Goal: Use online tool/utility: Utilize a website feature to perform a specific function

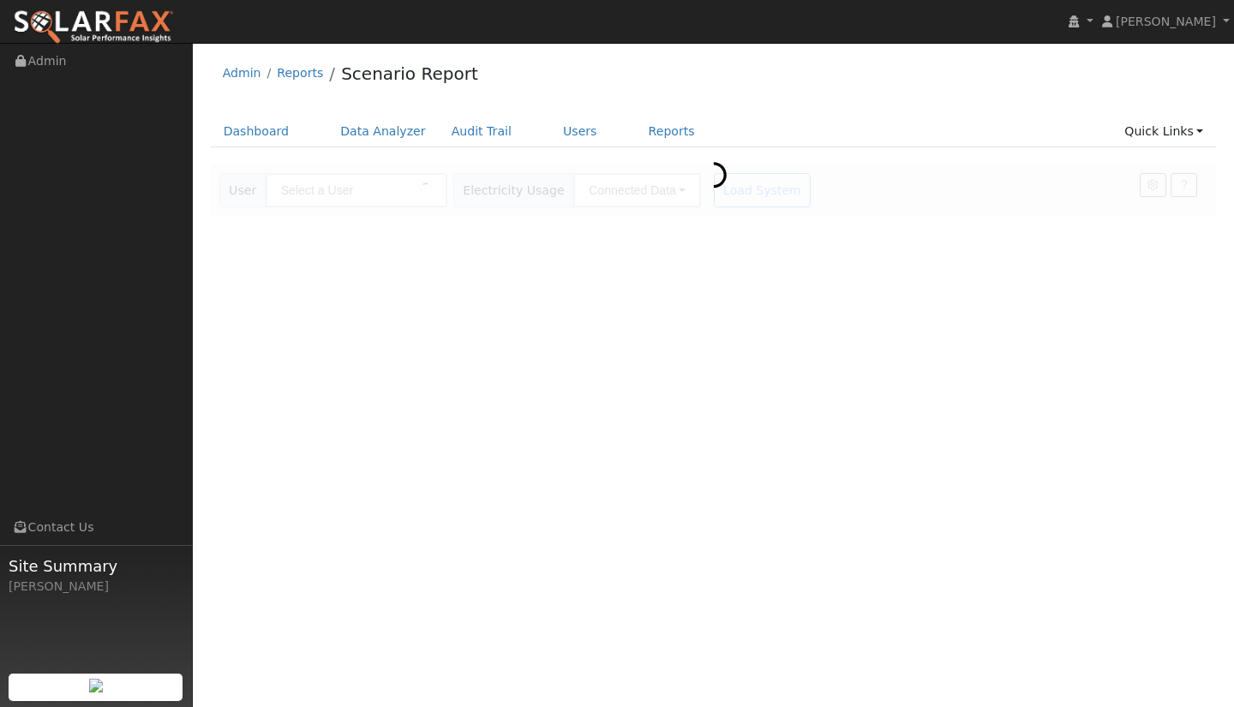
type input "[PERSON_NAME]"
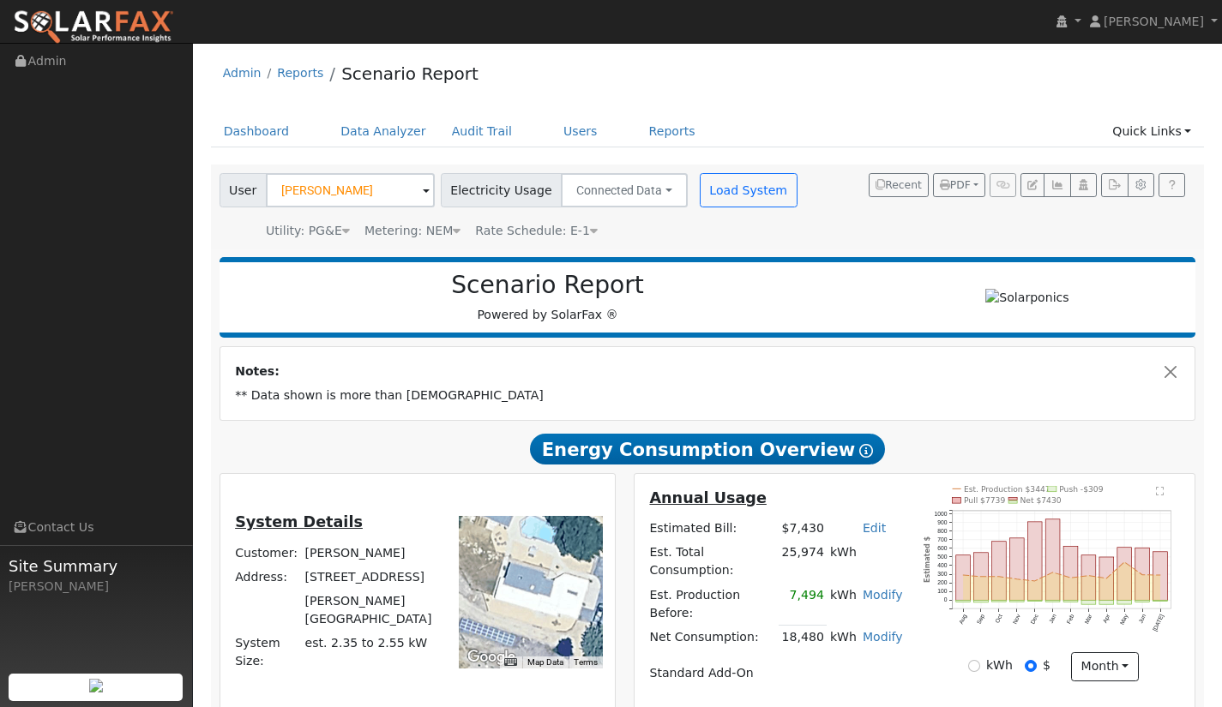
click at [423, 190] on span at bounding box center [426, 192] width 7 height 20
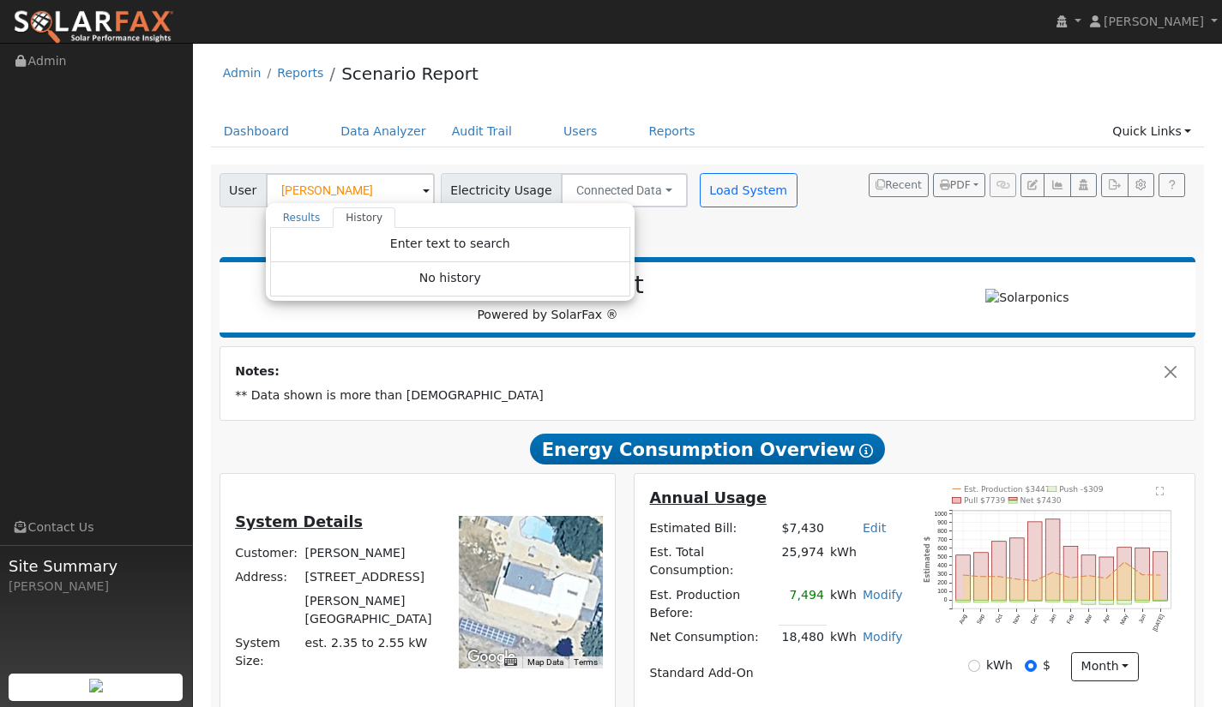
click at [423, 190] on span at bounding box center [426, 192] width 7 height 20
click at [372, 135] on link "Data Analyzer" at bounding box center [382, 132] width 111 height 32
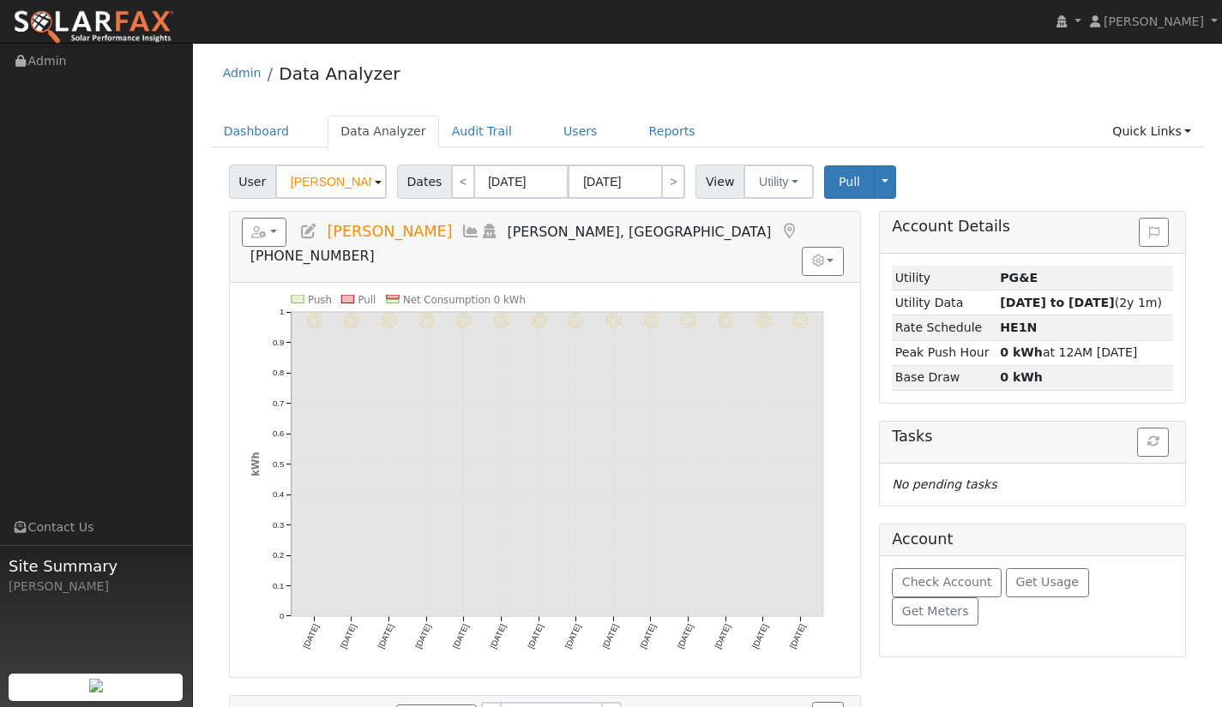
click at [375, 181] on span at bounding box center [378, 183] width 7 height 20
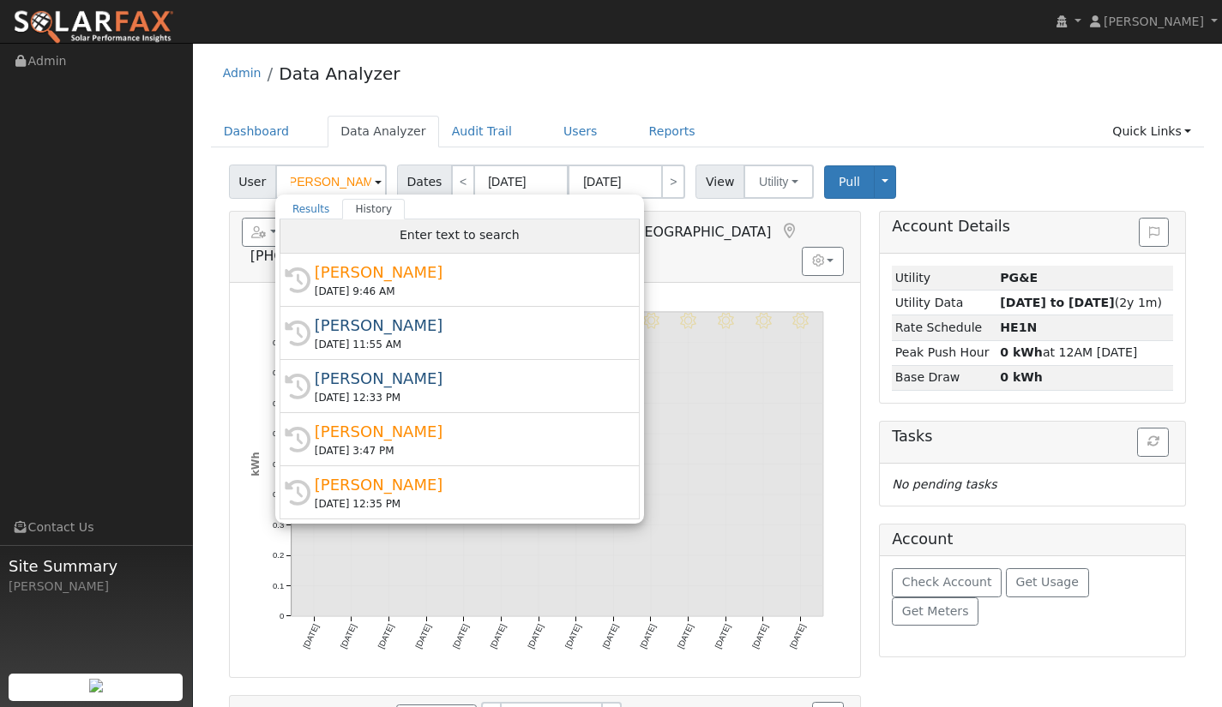
click at [429, 236] on span "Enter text to search" at bounding box center [459, 235] width 120 height 14
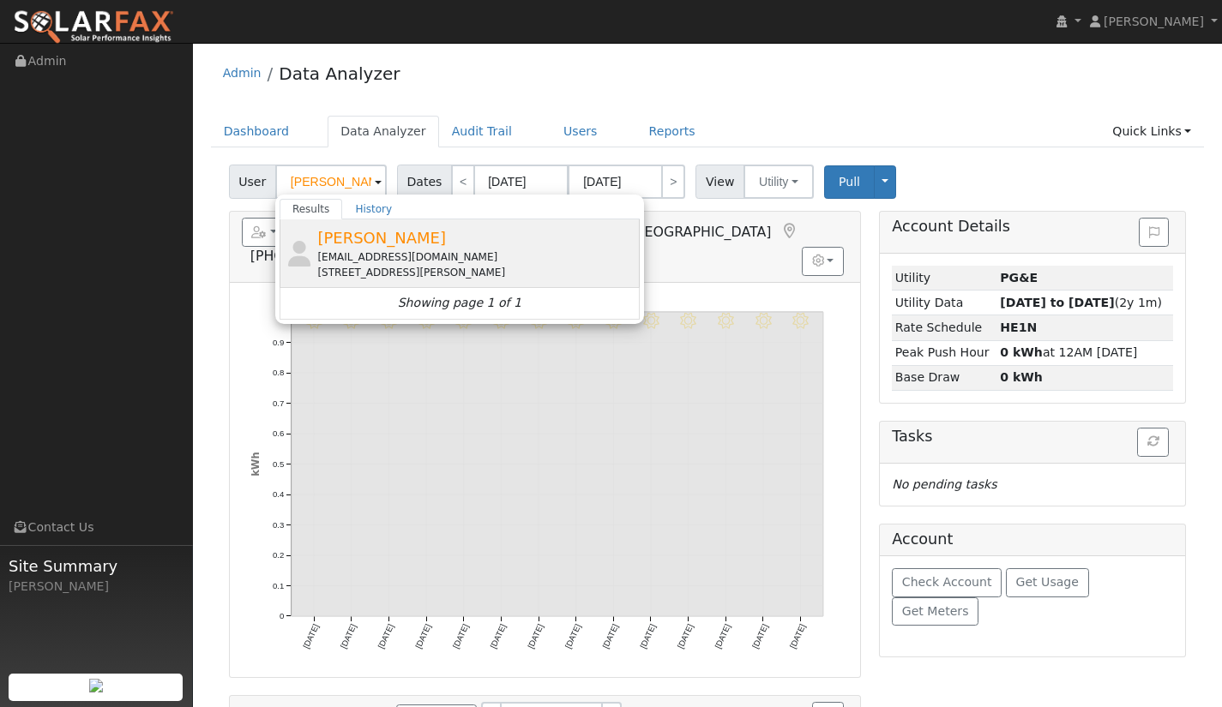
click at [349, 238] on span "[PERSON_NAME]" at bounding box center [381, 238] width 129 height 18
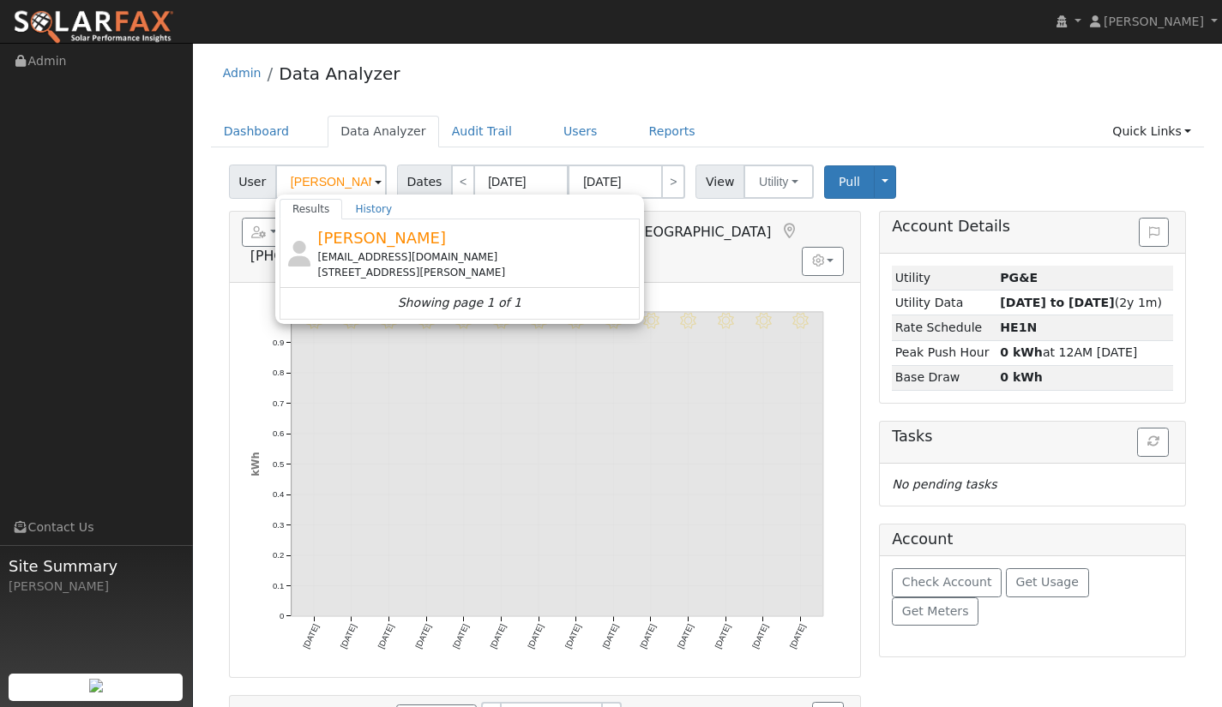
type input "[PERSON_NAME]"
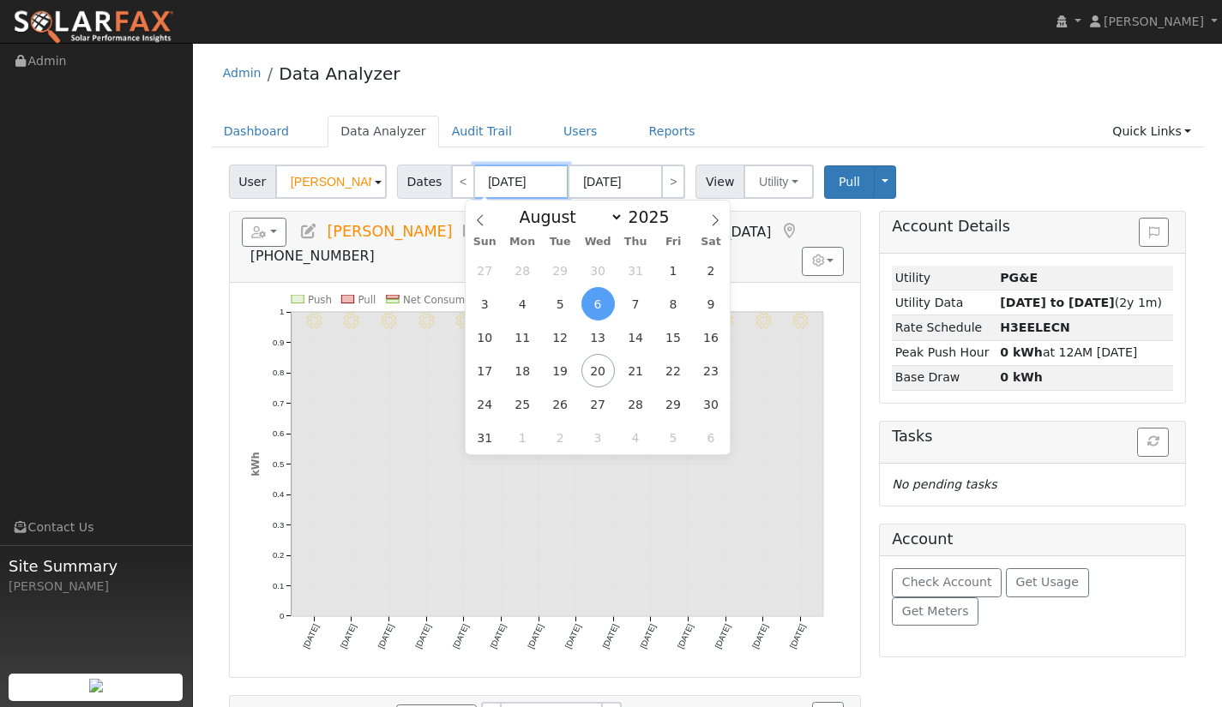
click at [502, 183] on input "08/06/2025" at bounding box center [521, 182] width 94 height 34
click at [614, 220] on select "January February March April May June July August September October November De…" at bounding box center [567, 217] width 112 height 21
select select "6"
click at [525, 207] on select "January February March April May June July August September October November De…" at bounding box center [567, 217] width 112 height 21
click at [558, 267] on span "1" at bounding box center [559, 270] width 33 height 33
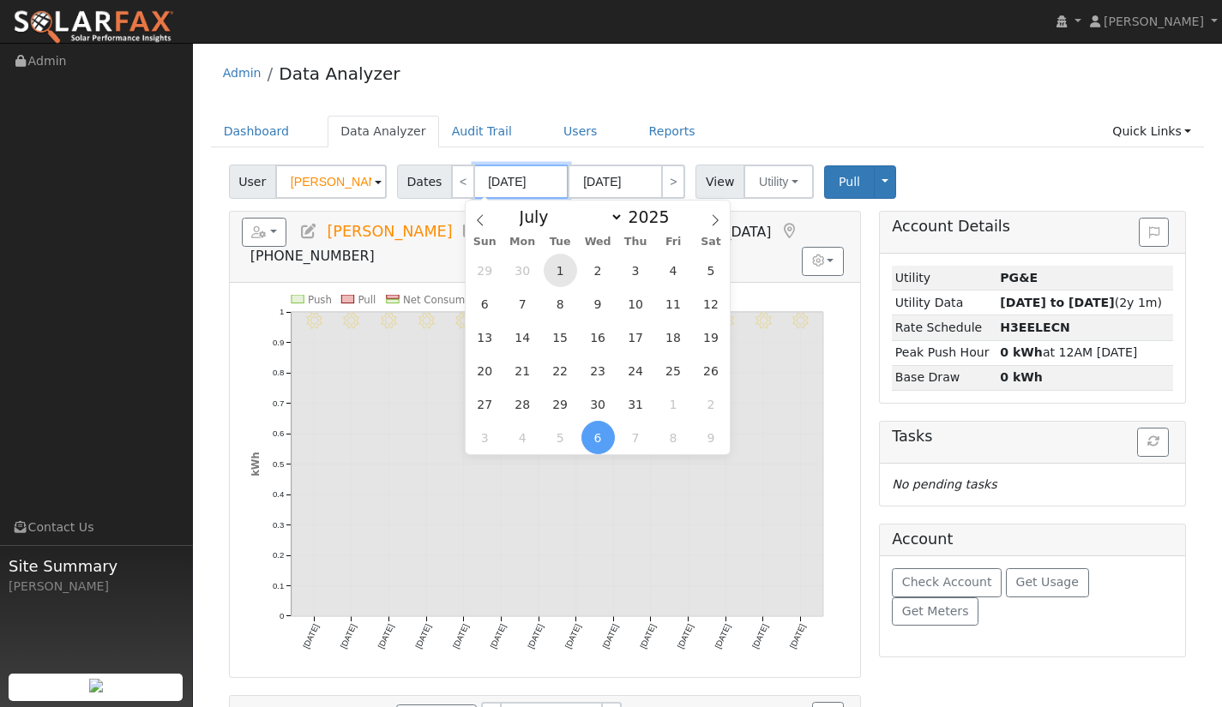
type input "07/01/2025"
type input "07/31/2025"
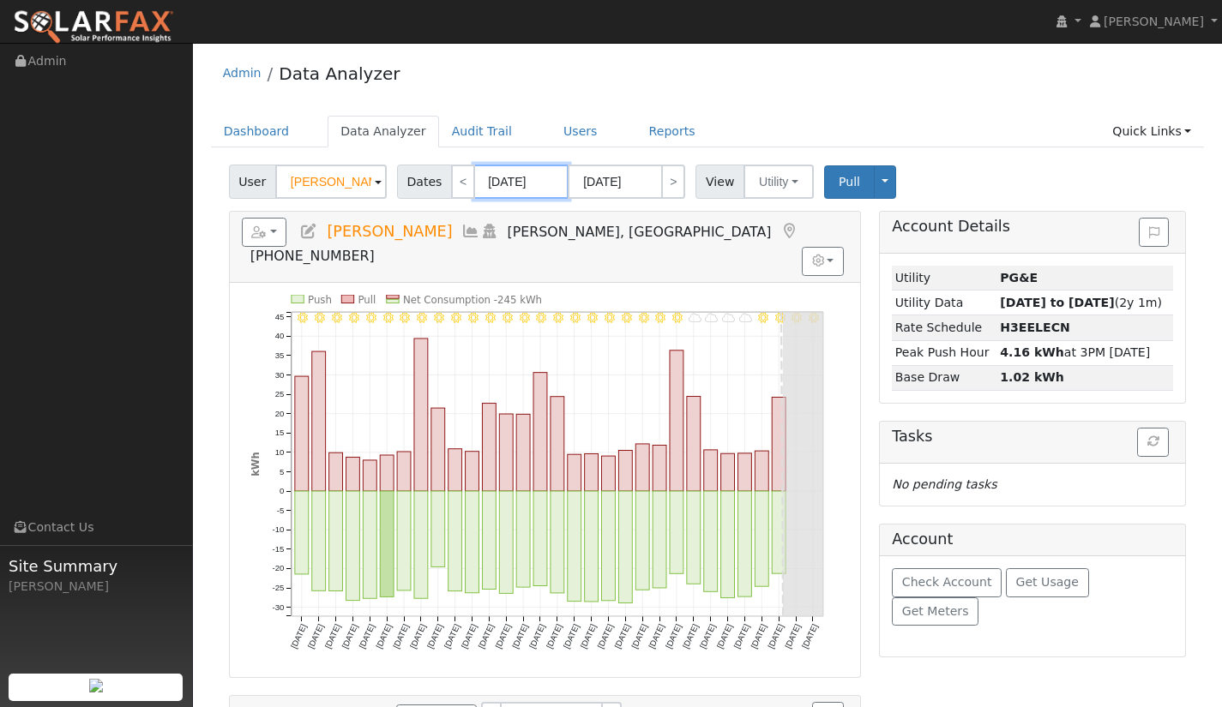
click at [538, 183] on input "07/01/2025" at bounding box center [521, 182] width 94 height 34
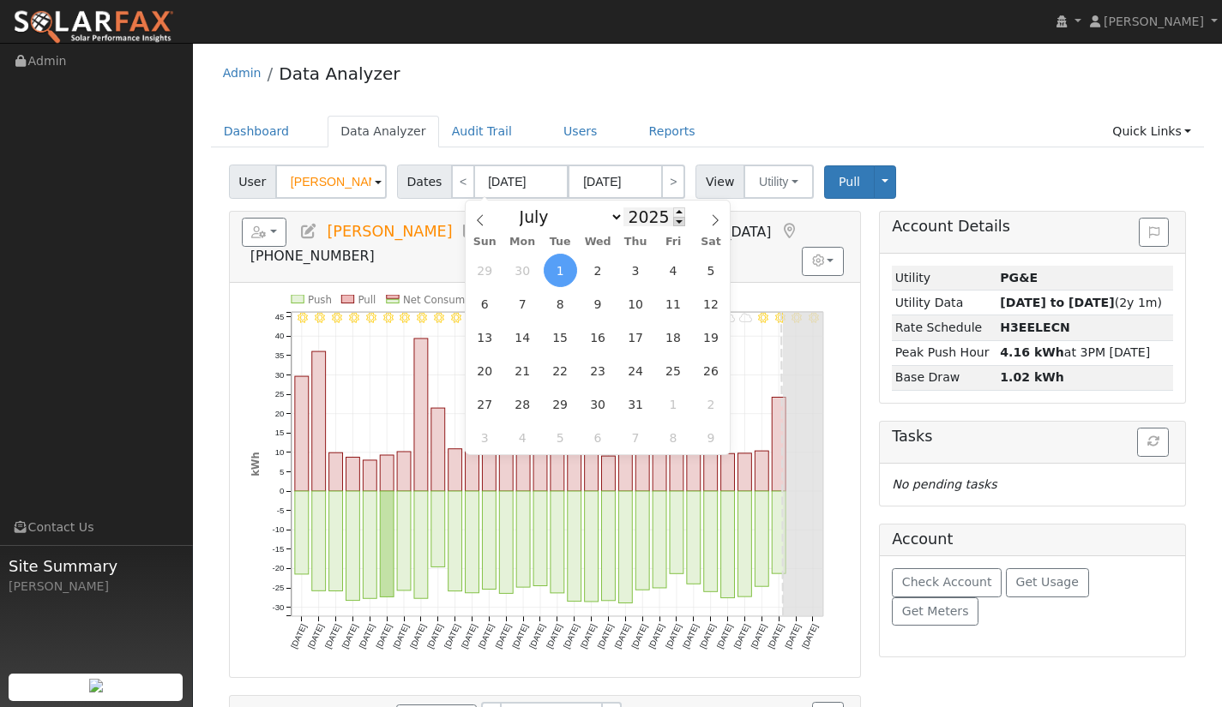
click at [673, 221] on span at bounding box center [679, 221] width 12 height 9
click at [592, 187] on input "07/31/2025" at bounding box center [614, 182] width 94 height 34
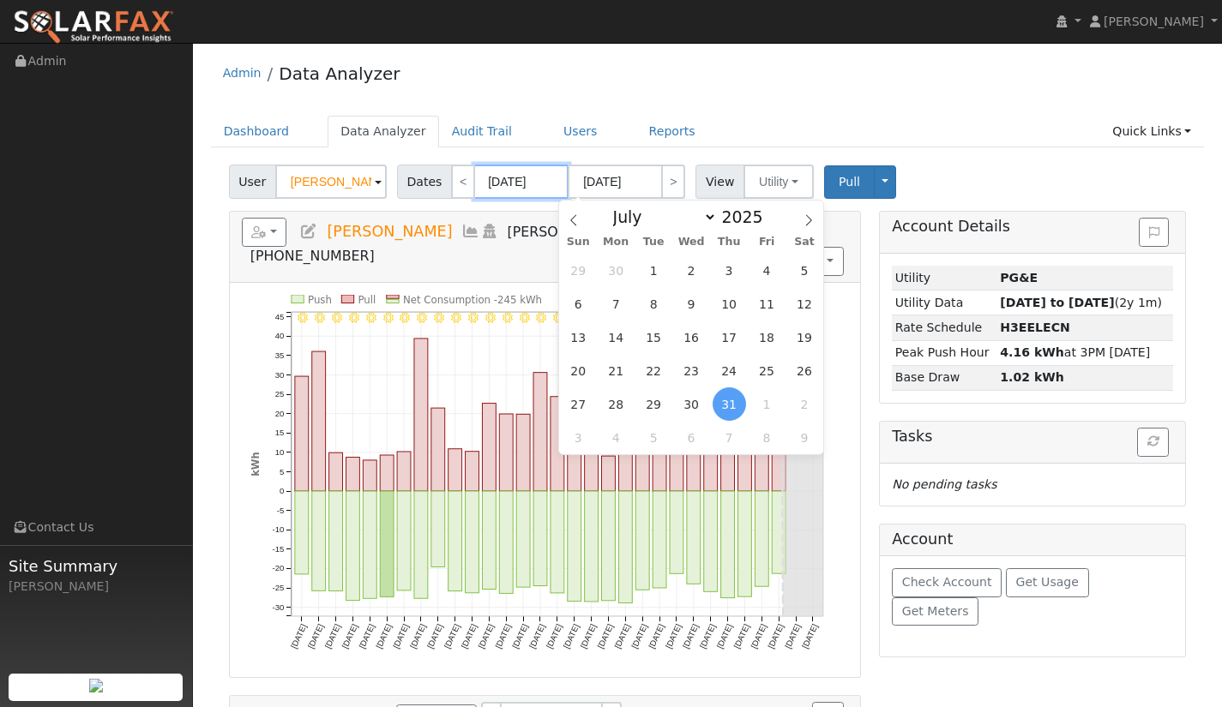
click at [538, 187] on input "07/01/2025" at bounding box center [521, 182] width 94 height 34
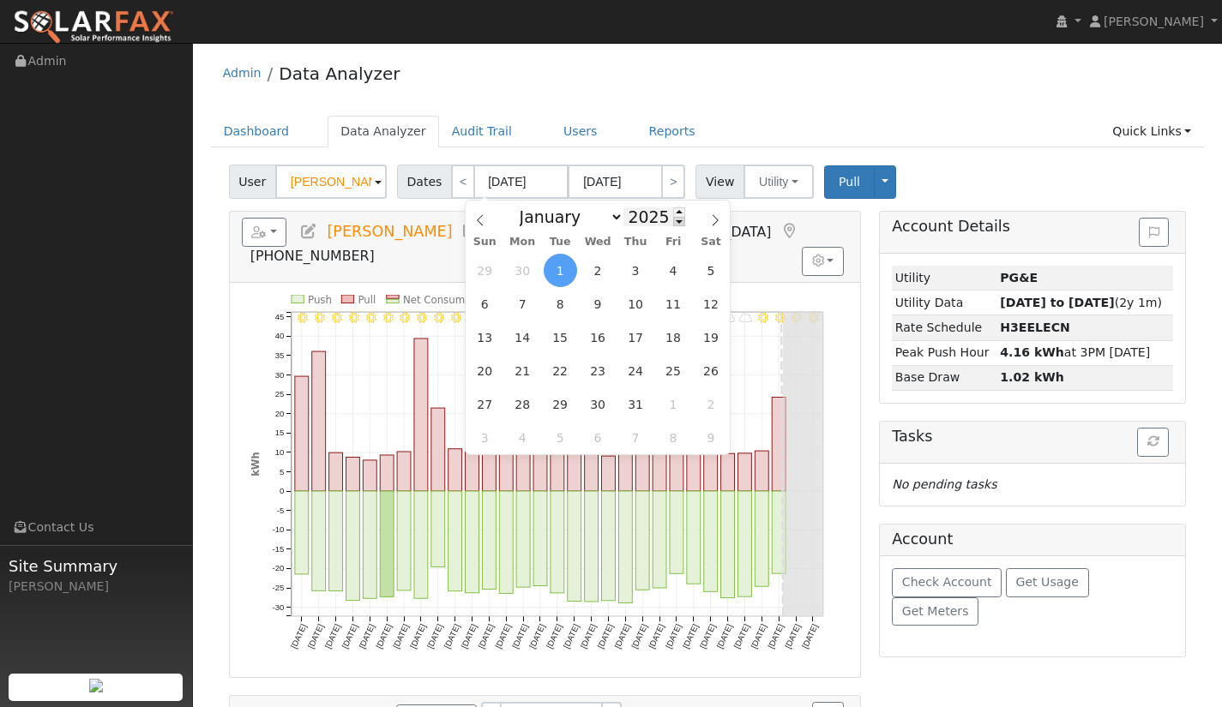
click at [673, 224] on span at bounding box center [679, 221] width 12 height 9
type input "2024"
click at [525, 276] on span "1" at bounding box center [522, 270] width 33 height 33
type input "07/01/2024"
type input "07/31/2024"
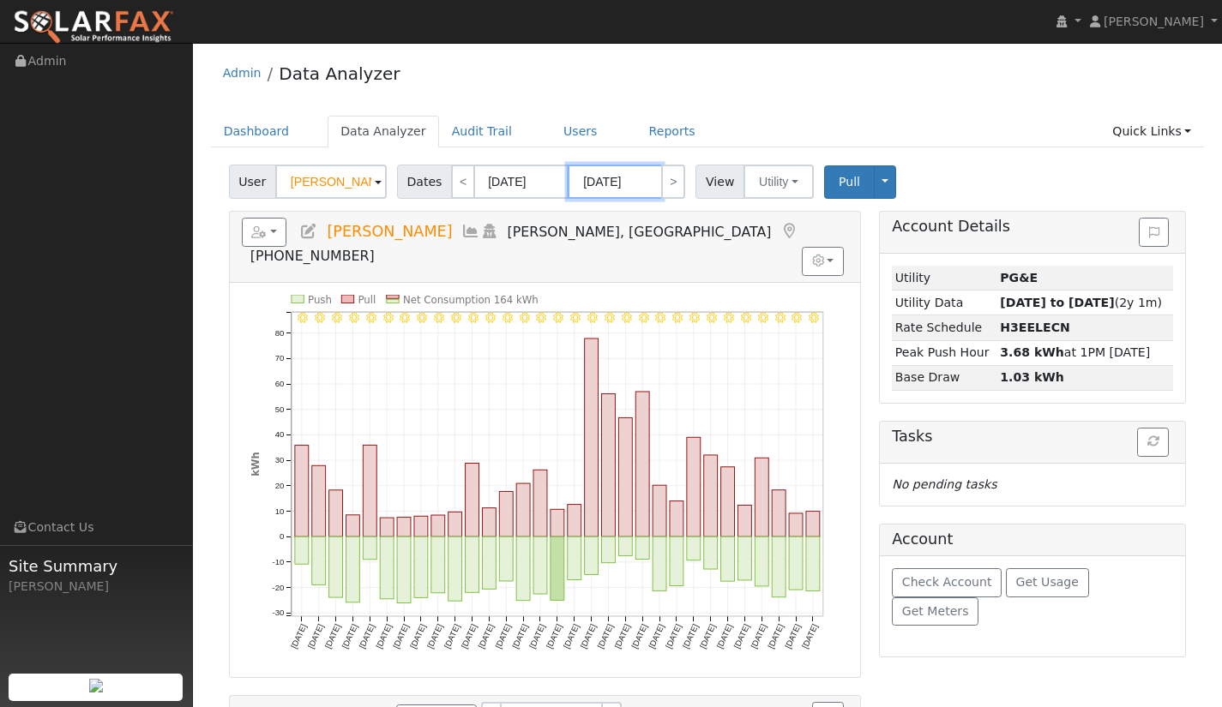
click at [629, 181] on input "07/31/2024" at bounding box center [614, 182] width 94 height 34
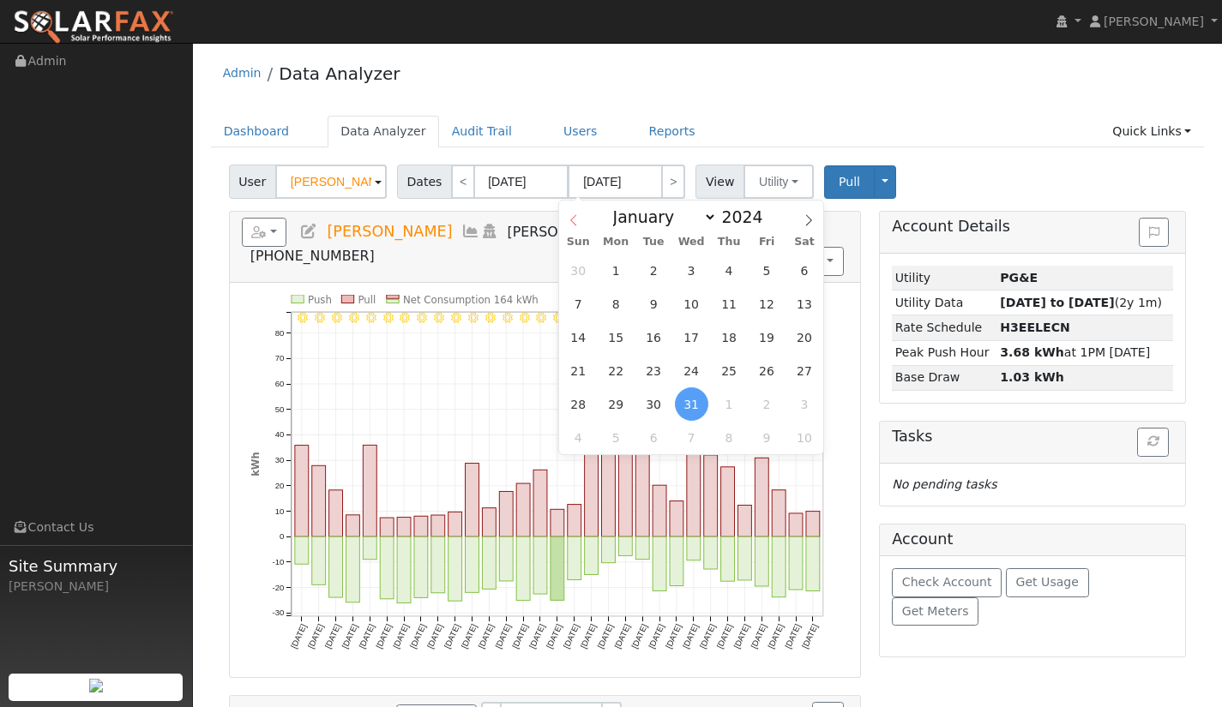
click at [570, 223] on icon at bounding box center [573, 220] width 12 height 12
select select "5"
click at [766, 212] on span at bounding box center [772, 211] width 12 height 9
type input "2025"
click at [610, 402] on span "30" at bounding box center [615, 403] width 33 height 33
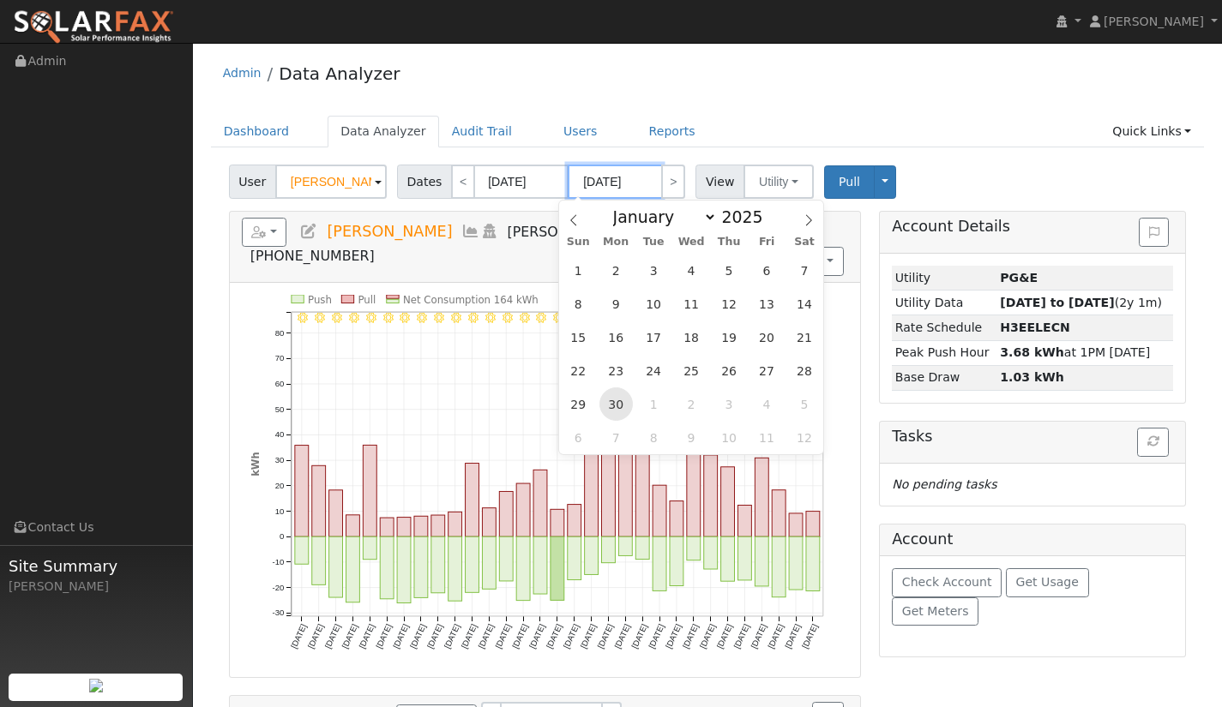
type input "06/30/2025"
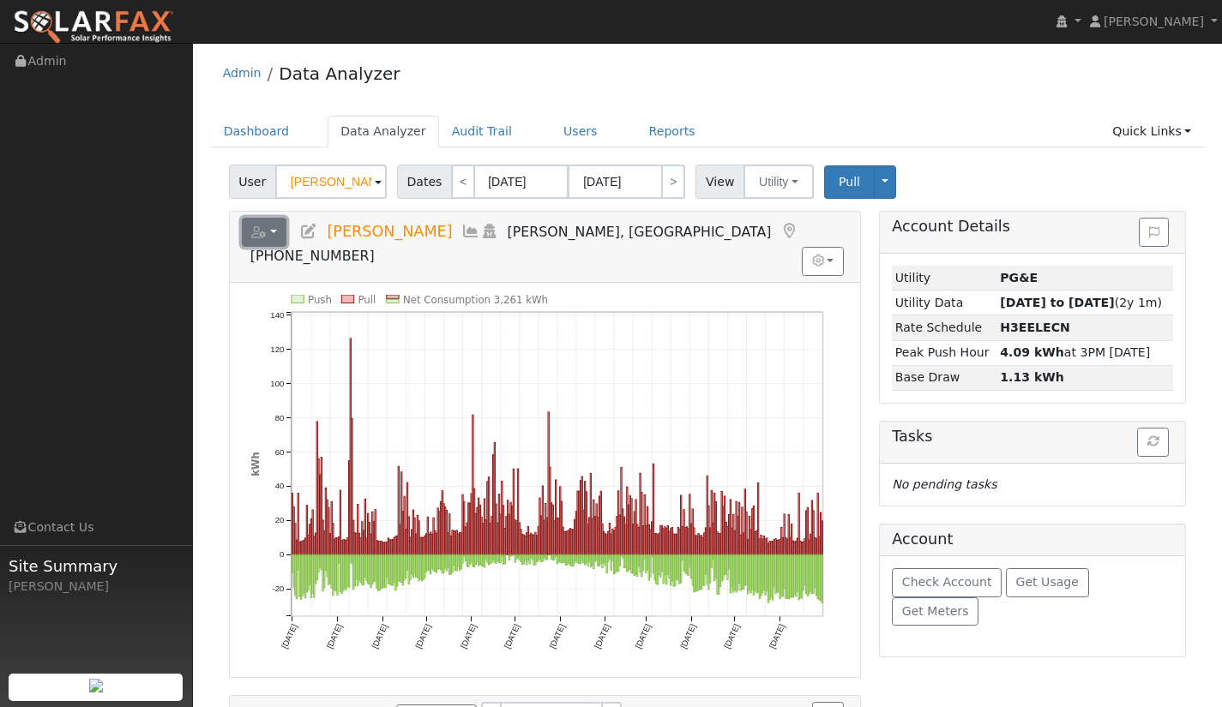
click at [277, 230] on button "button" at bounding box center [264, 232] width 45 height 29
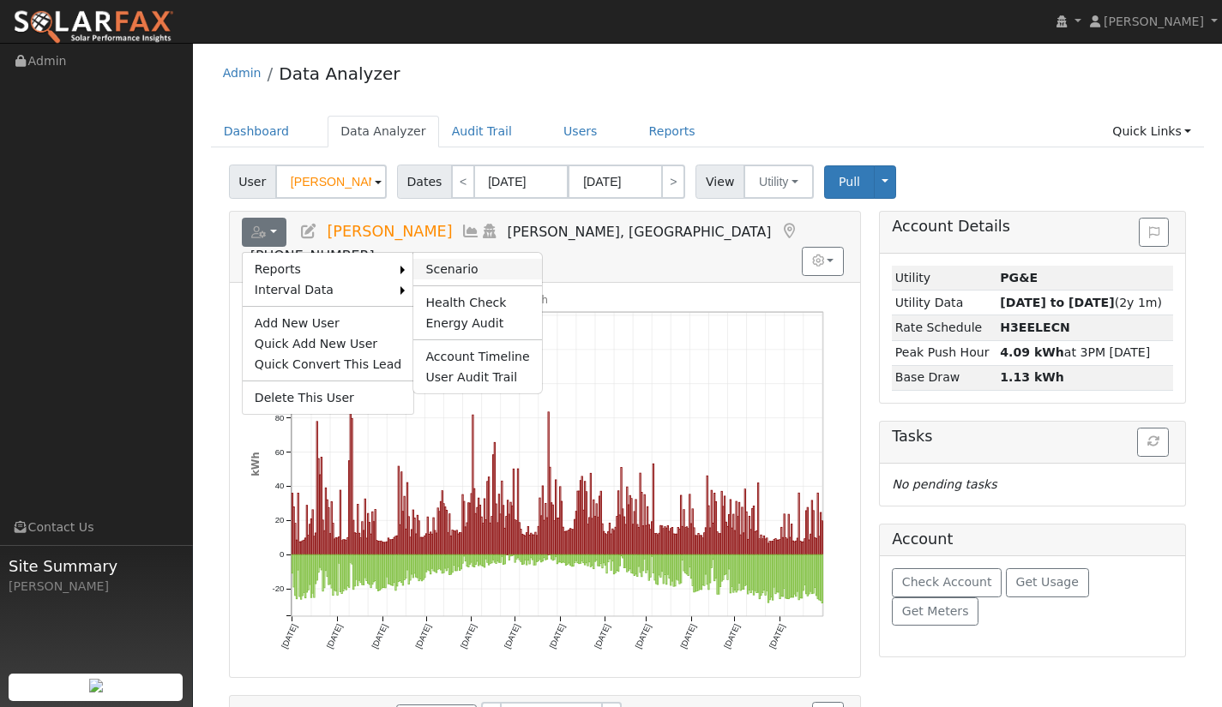
click at [426, 267] on link "Scenario" at bounding box center [477, 269] width 128 height 21
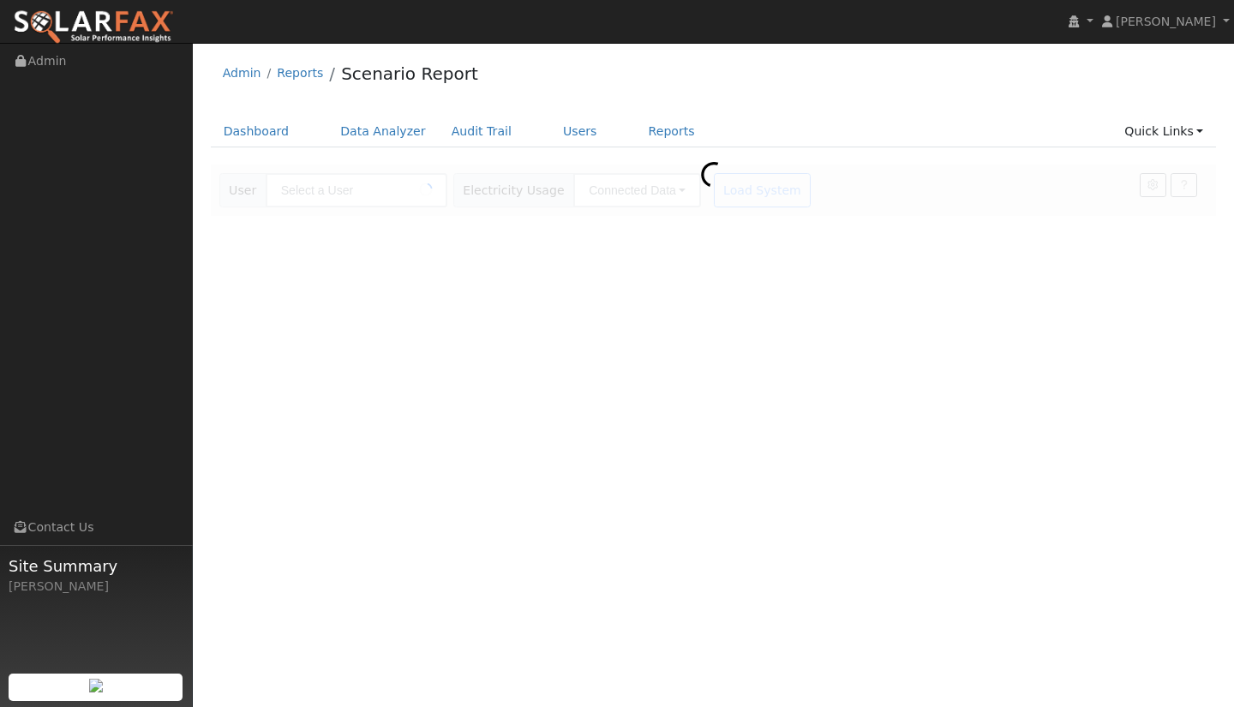
type input "[PERSON_NAME]"
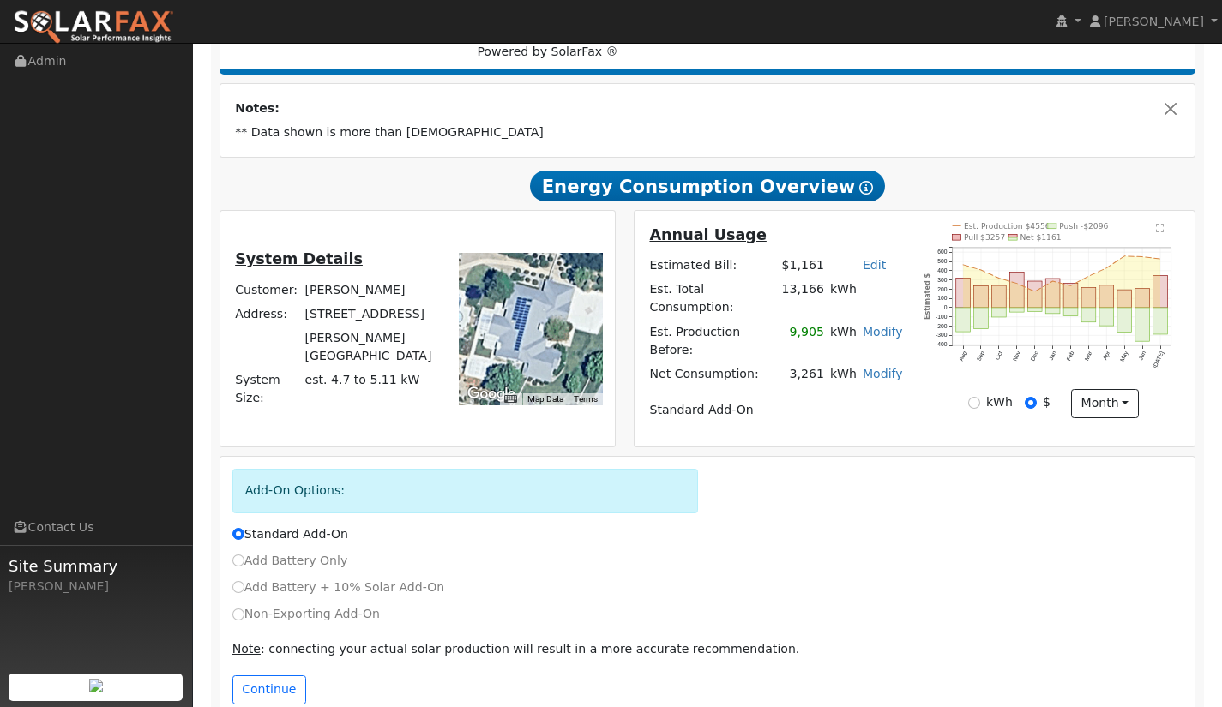
scroll to position [283, 0]
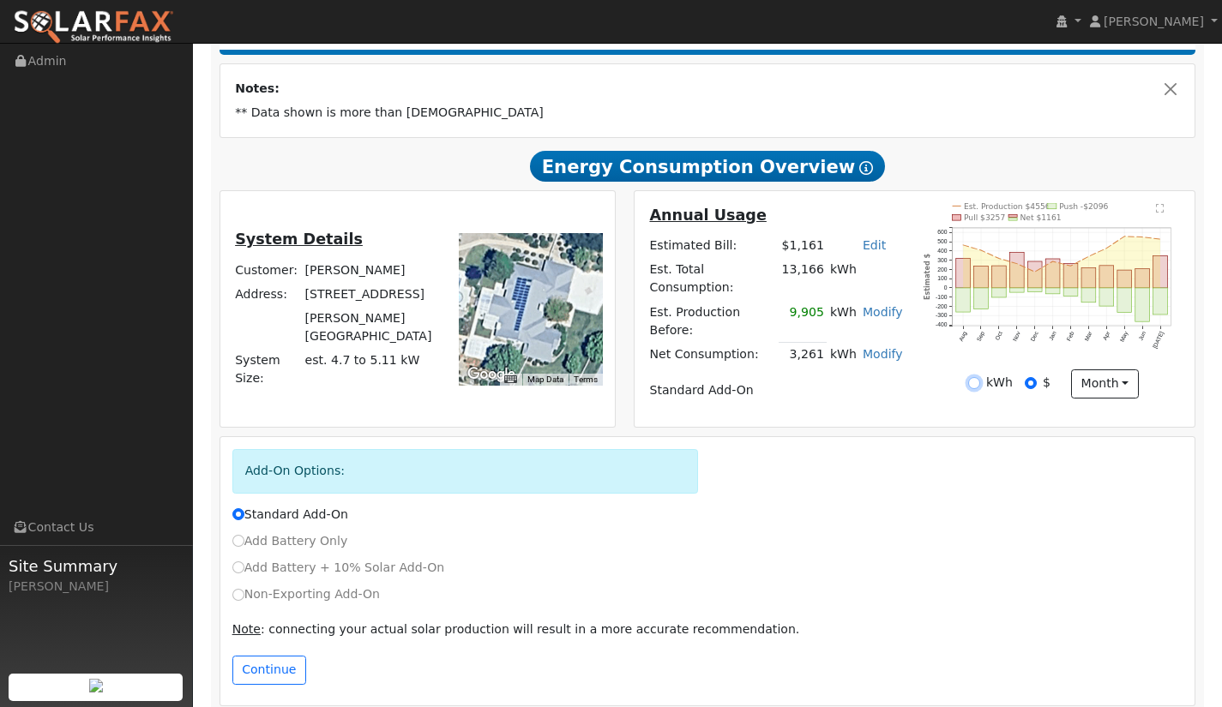
click at [977, 386] on input "kWh" at bounding box center [974, 383] width 12 height 12
radio input "true"
radio input "false"
click at [229, 559] on div "Add Battery + 10% Solar Add-On" at bounding box center [707, 568] width 969 height 18
click at [237, 561] on input "Add Battery + 10% Solar Add-On" at bounding box center [238, 567] width 12 height 12
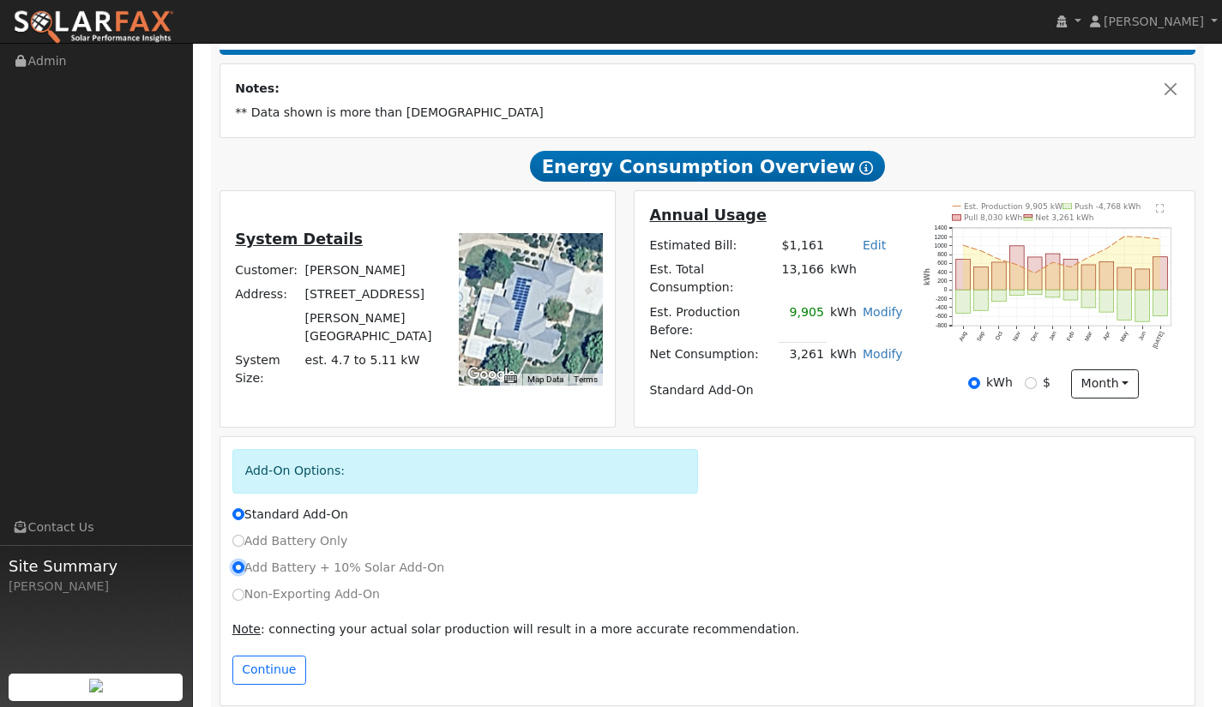
radio input "true"
radio input "false"
click at [272, 656] on button "Continue" at bounding box center [269, 670] width 74 height 29
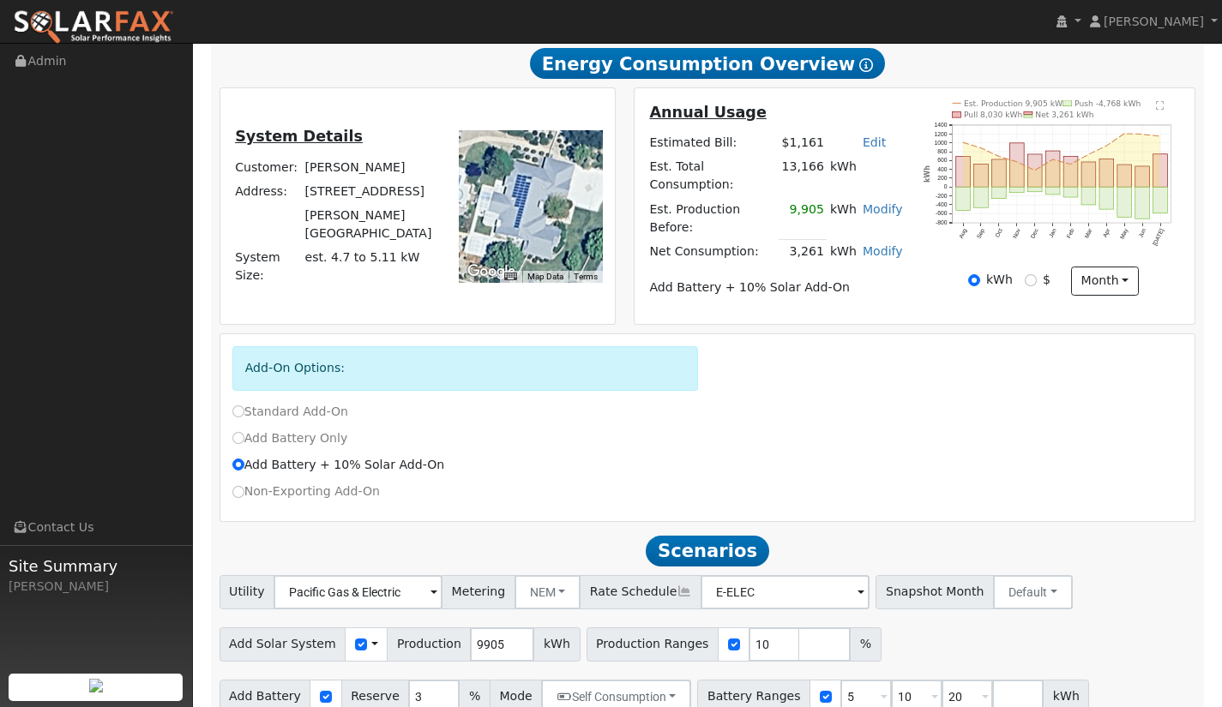
scroll to position [394, 0]
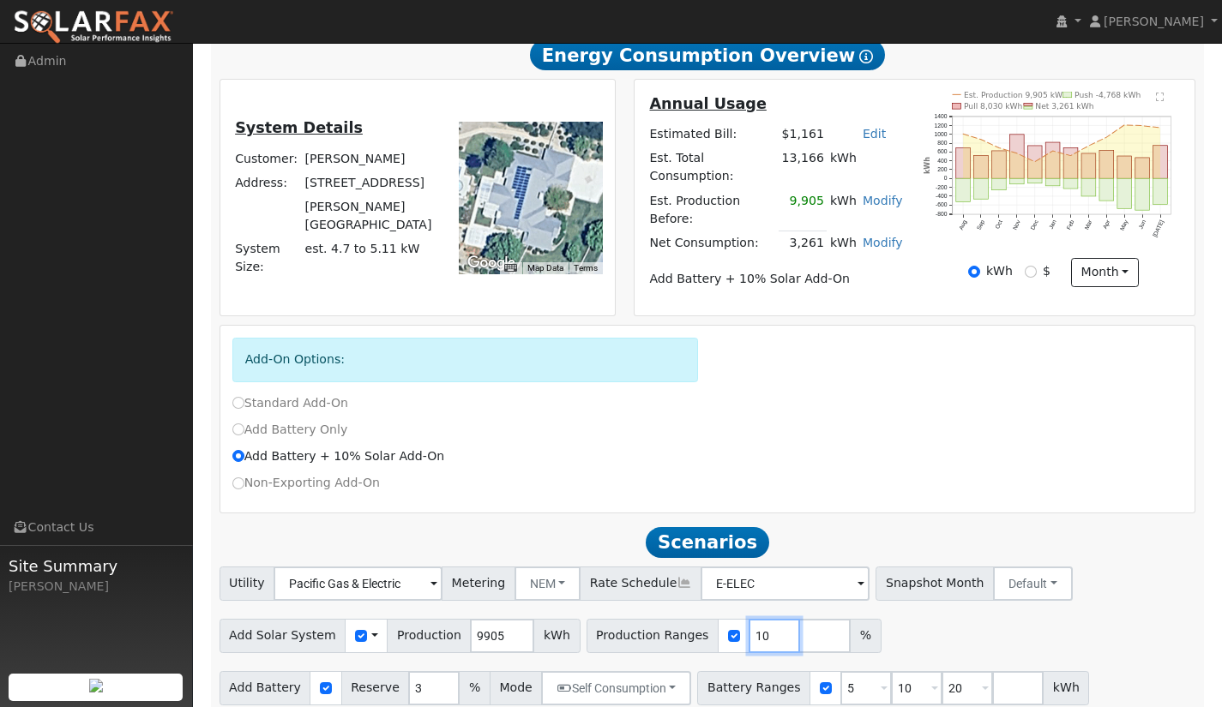
click at [748, 621] on input "10" at bounding box center [773, 636] width 51 height 34
type input "1"
type input "95"
click at [909, 632] on div "Add Solar System Use CSV Data Production 9905 kWh Production Ranges 95 %" at bounding box center [707, 633] width 982 height 40
click at [880, 680] on span at bounding box center [883, 690] width 7 height 20
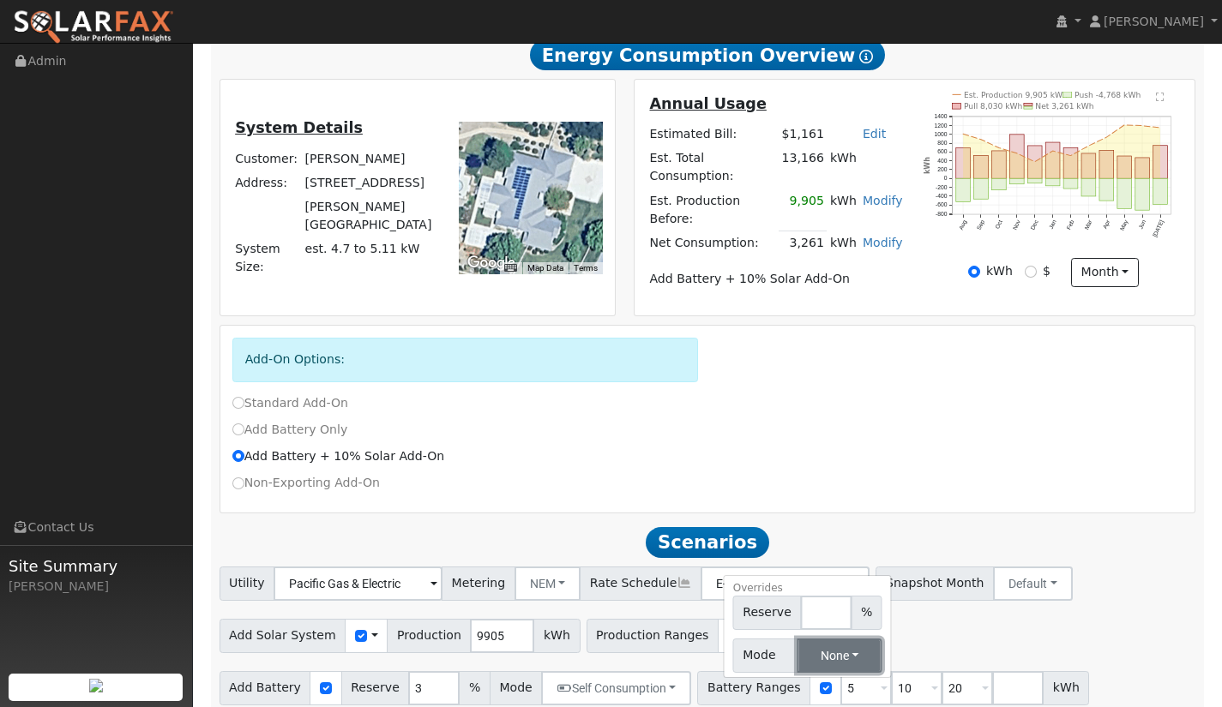
click at [834, 639] on button "None" at bounding box center [839, 656] width 85 height 34
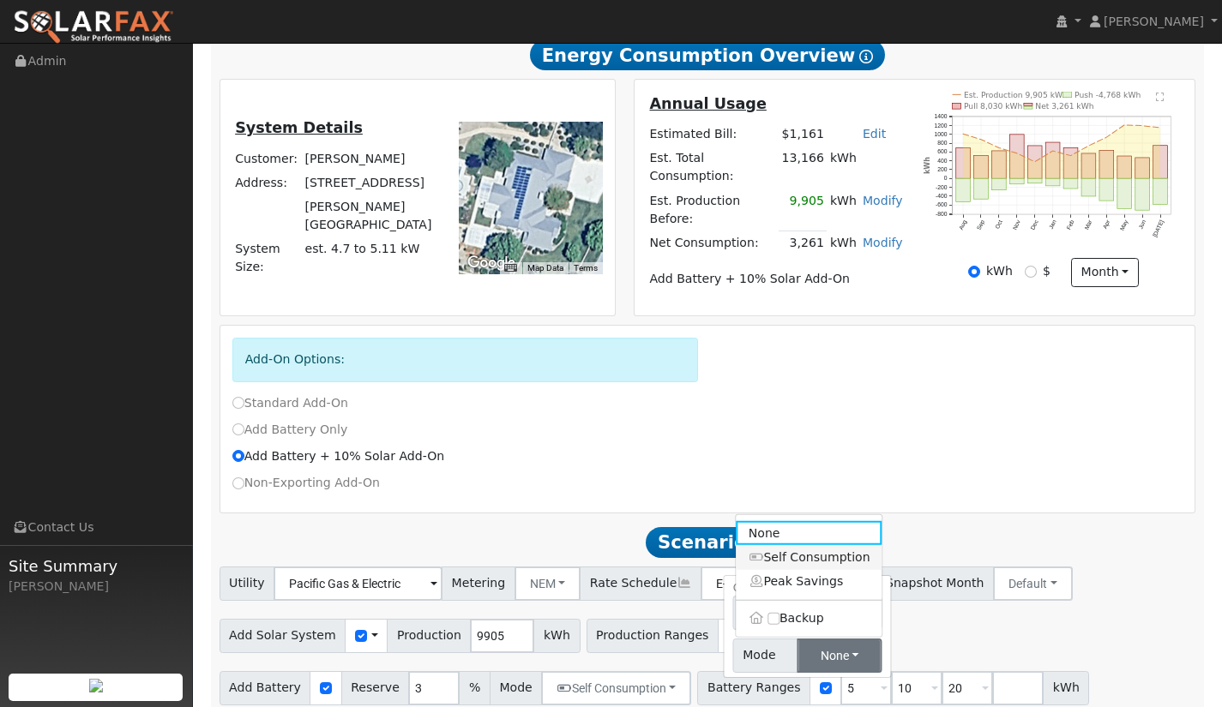
click at [802, 545] on link "Self Consumption" at bounding box center [809, 557] width 146 height 24
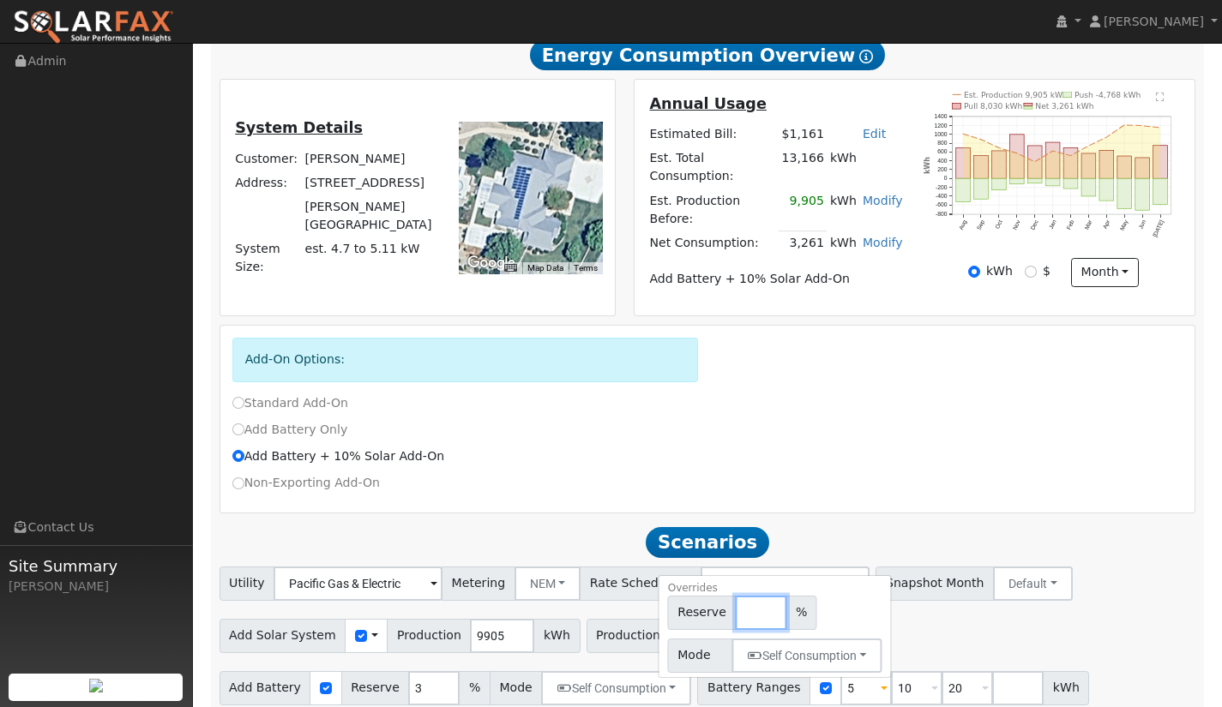
click at [735, 596] on input "number" at bounding box center [760, 613] width 51 height 34
type input "5"
click at [909, 613] on div "Add Solar System Use CSV Data Production 9905 kWh Production Ranges 95 %" at bounding box center [707, 633] width 982 height 40
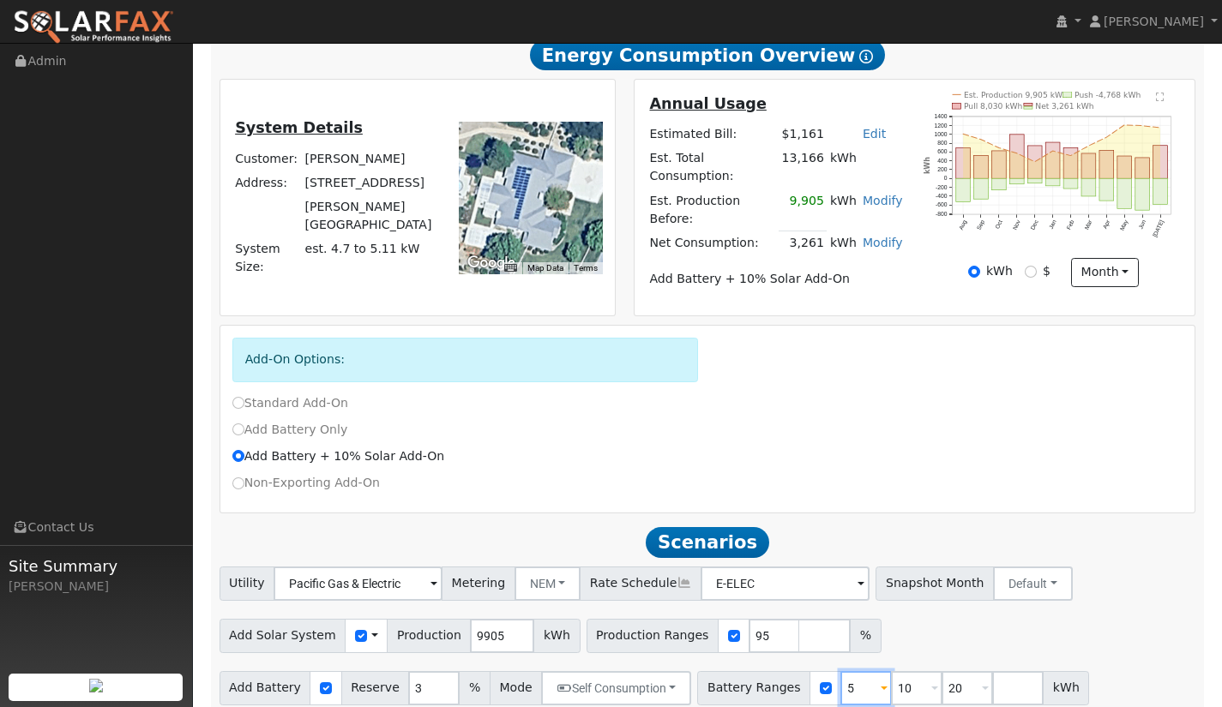
click at [840, 671] on input "5" at bounding box center [865, 688] width 51 height 34
click at [931, 680] on span at bounding box center [934, 690] width 7 height 20
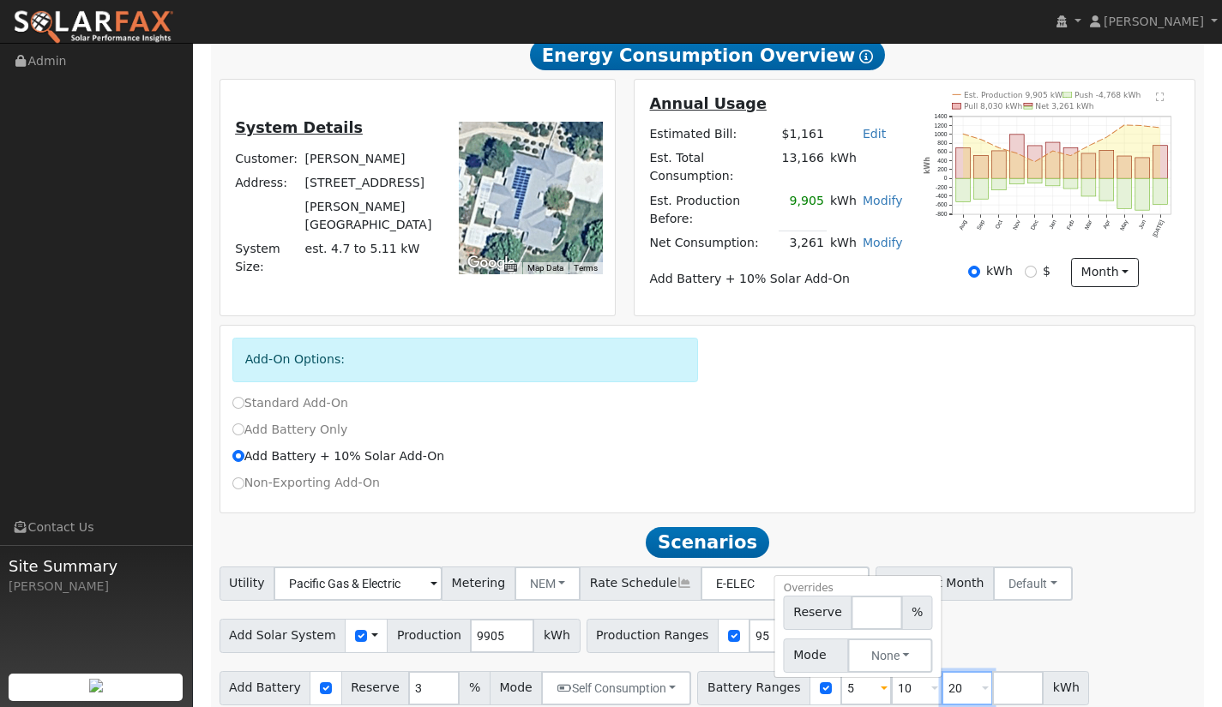
click at [941, 675] on input "20" at bounding box center [966, 688] width 51 height 34
click at [901, 673] on input "10" at bounding box center [916, 688] width 51 height 34
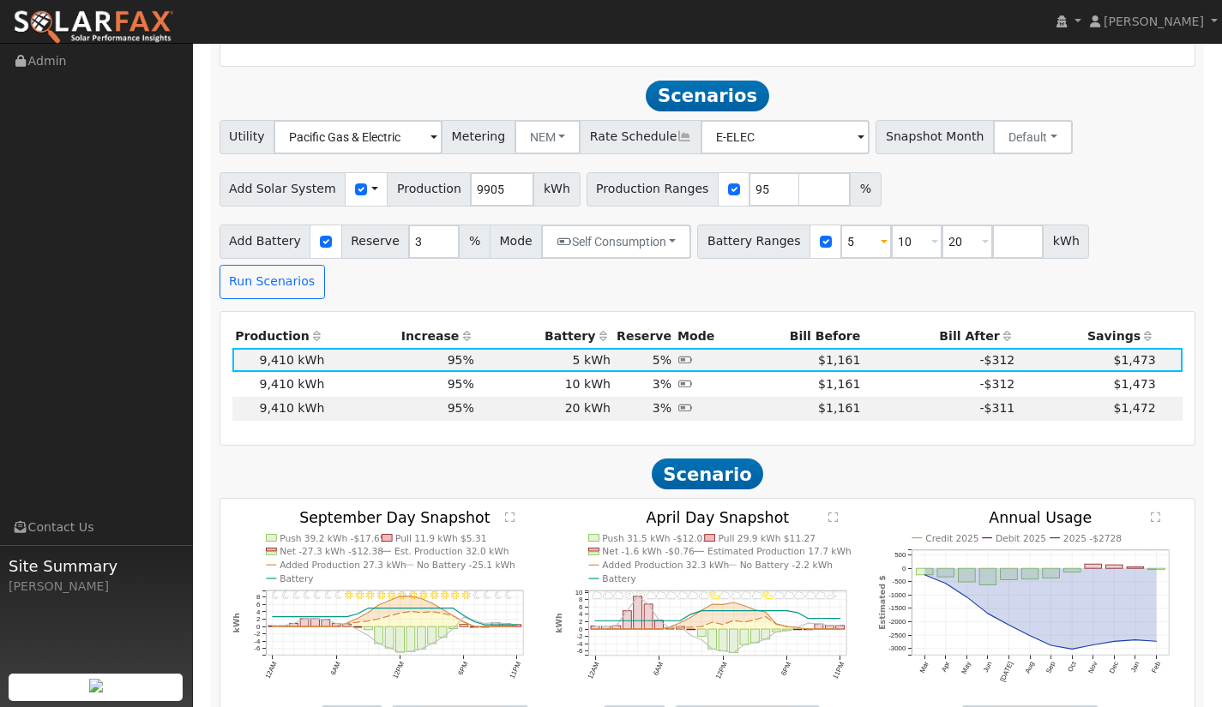
scroll to position [853, 0]
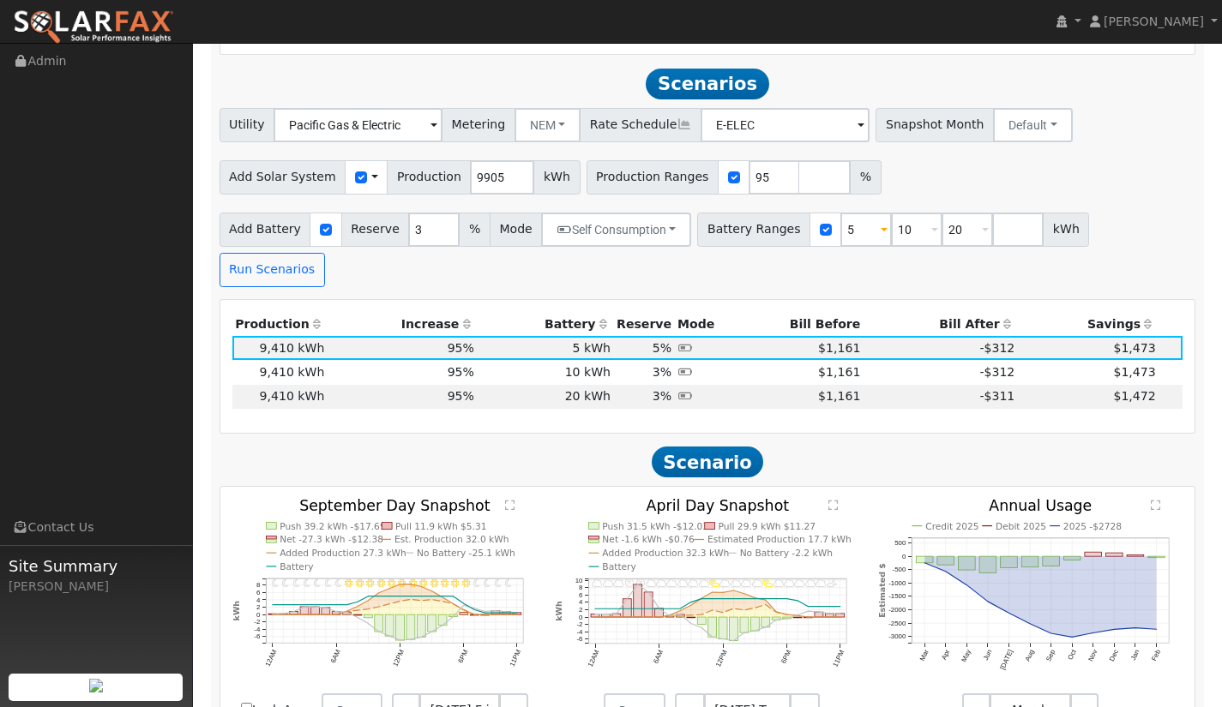
drag, startPoint x: 739, startPoint y: 166, endPoint x: 728, endPoint y: 170, distance: 11.7
click at [748, 170] on input "95" at bounding box center [773, 177] width 51 height 34
type input "90"
click at [430, 213] on input "4" at bounding box center [433, 230] width 51 height 34
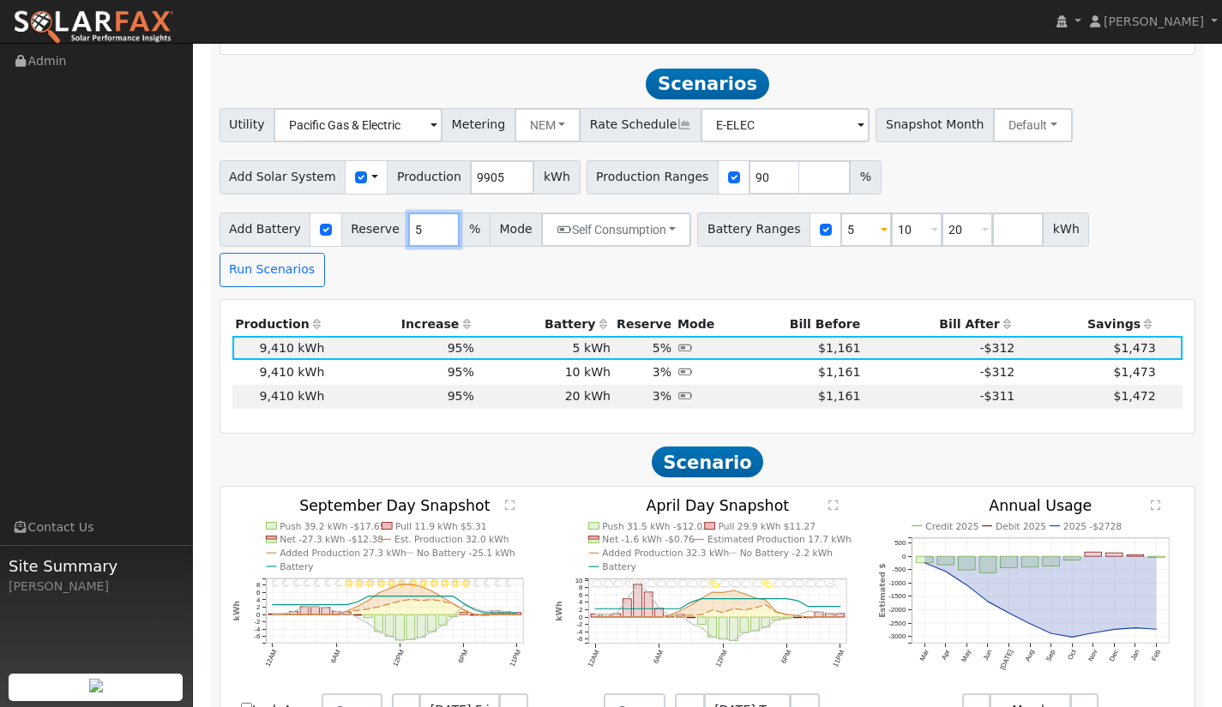
click at [430, 213] on input "5" at bounding box center [433, 230] width 51 height 34
click at [430, 213] on input "6" at bounding box center [433, 230] width 51 height 34
click at [430, 213] on input "7" at bounding box center [433, 230] width 51 height 34
click at [430, 213] on input "8" at bounding box center [433, 230] width 51 height 34
click at [430, 213] on input "9" at bounding box center [433, 230] width 51 height 34
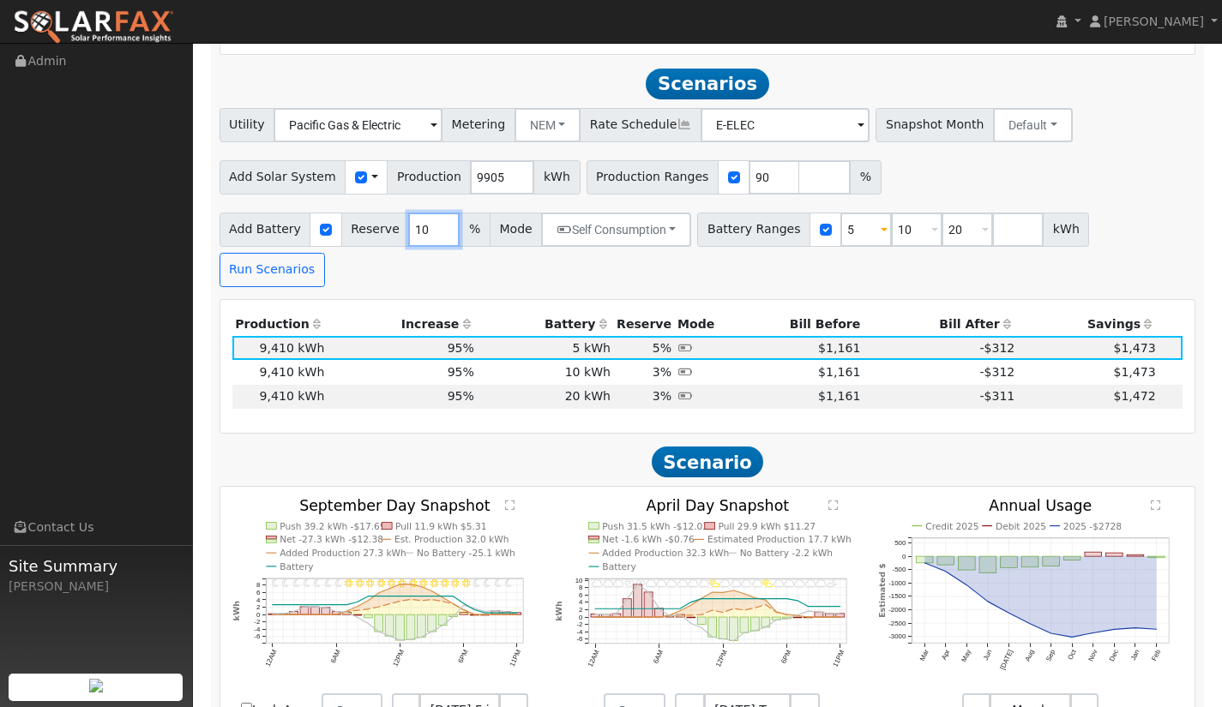
type input "10"
click at [427, 213] on input "10" at bounding box center [433, 230] width 51 height 34
click at [325, 253] on button "Run Scenarios" at bounding box center [271, 270] width 105 height 34
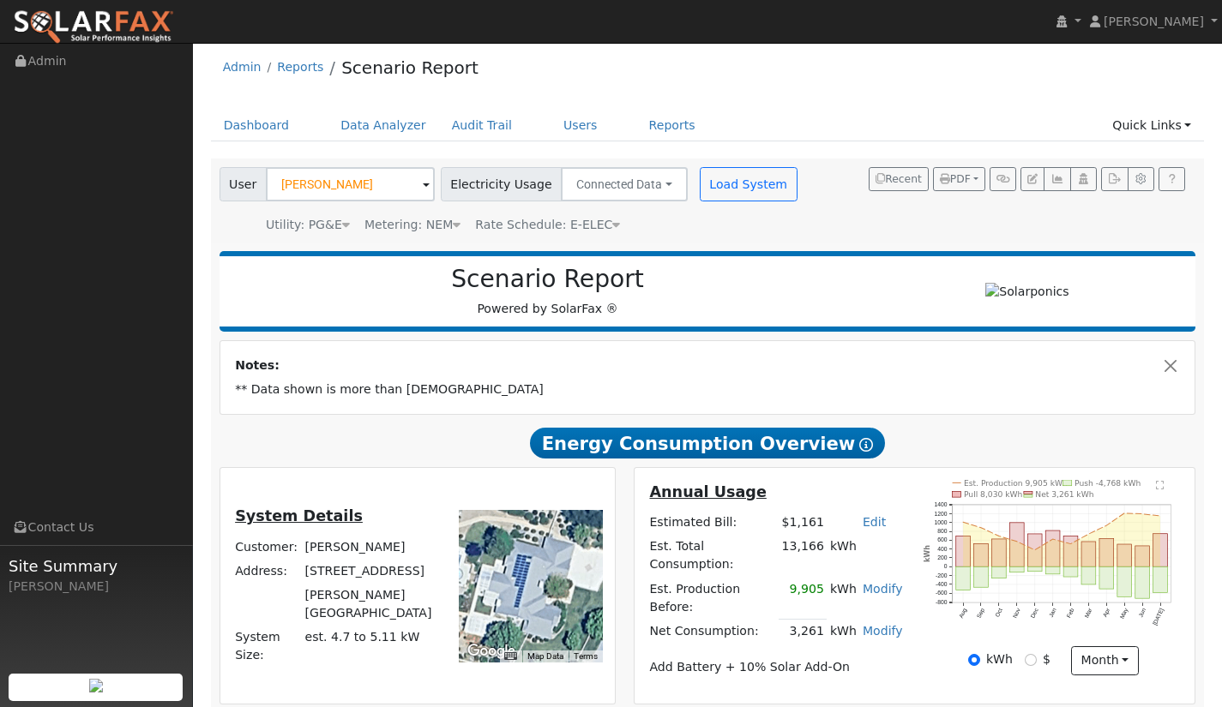
scroll to position [0, 0]
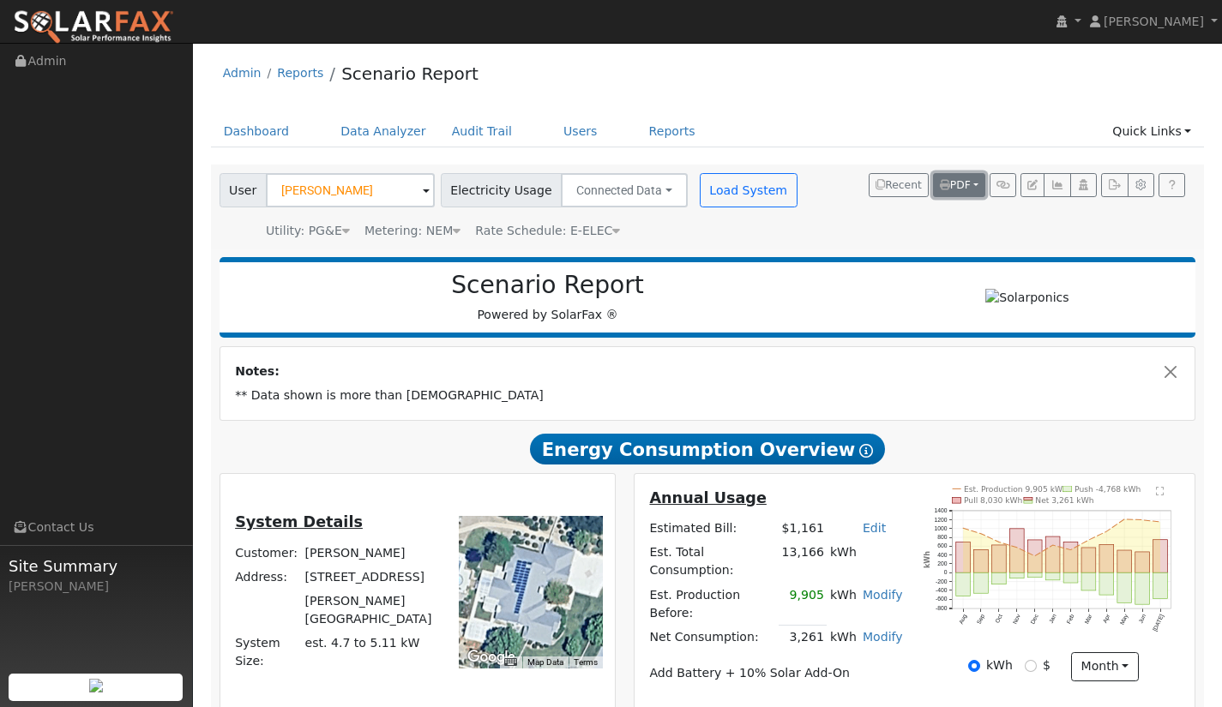
click at [971, 189] on button "PDF" at bounding box center [959, 185] width 52 height 24
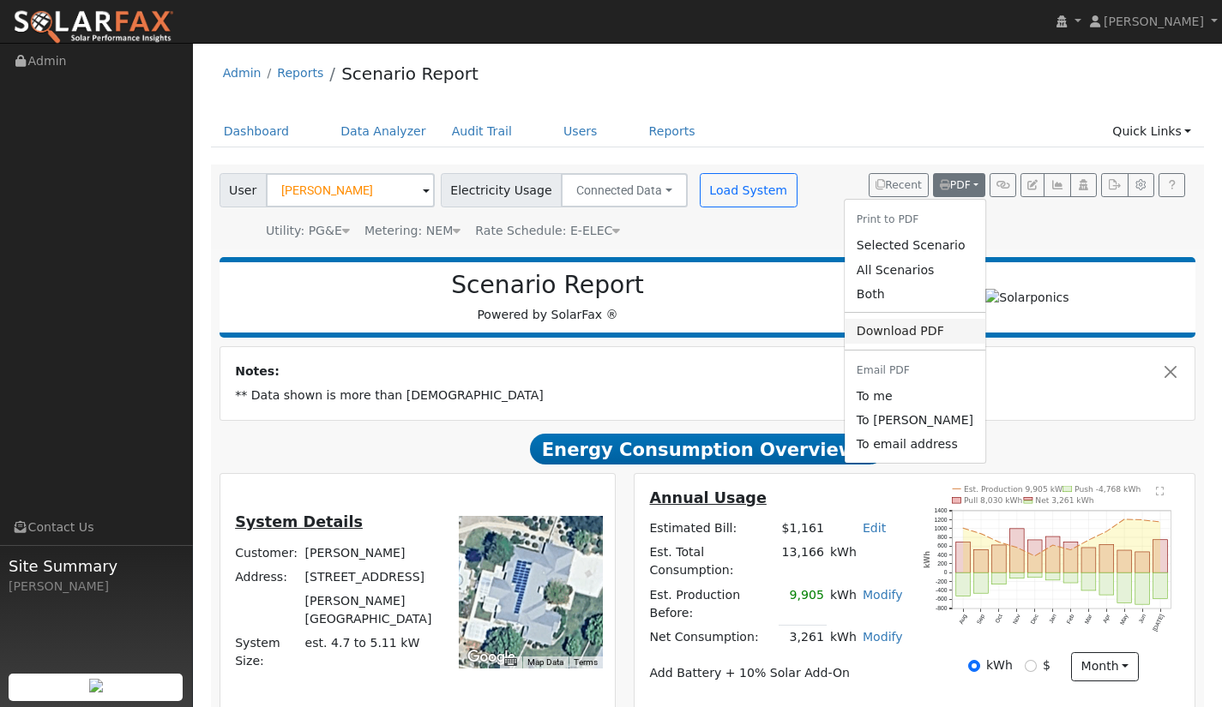
click at [919, 331] on link "Download PDF" at bounding box center [914, 331] width 141 height 24
